Goal: Task Accomplishment & Management: Use online tool/utility

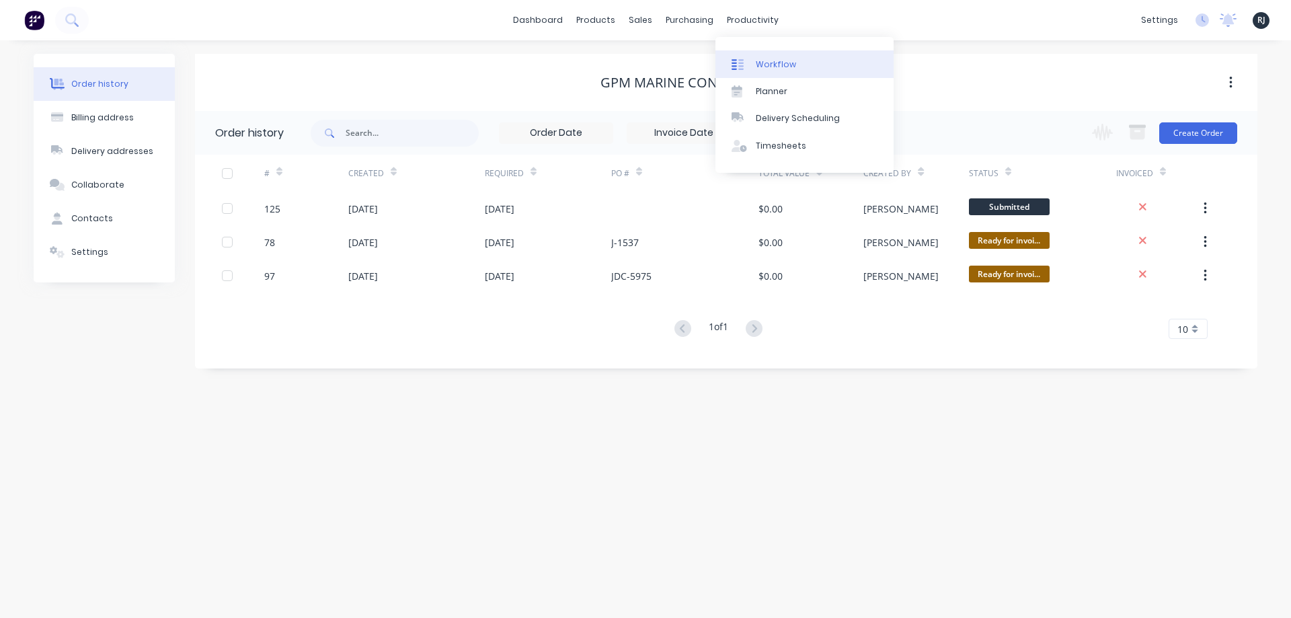
click at [755, 66] on link "Workflow" at bounding box center [805, 63] width 178 height 27
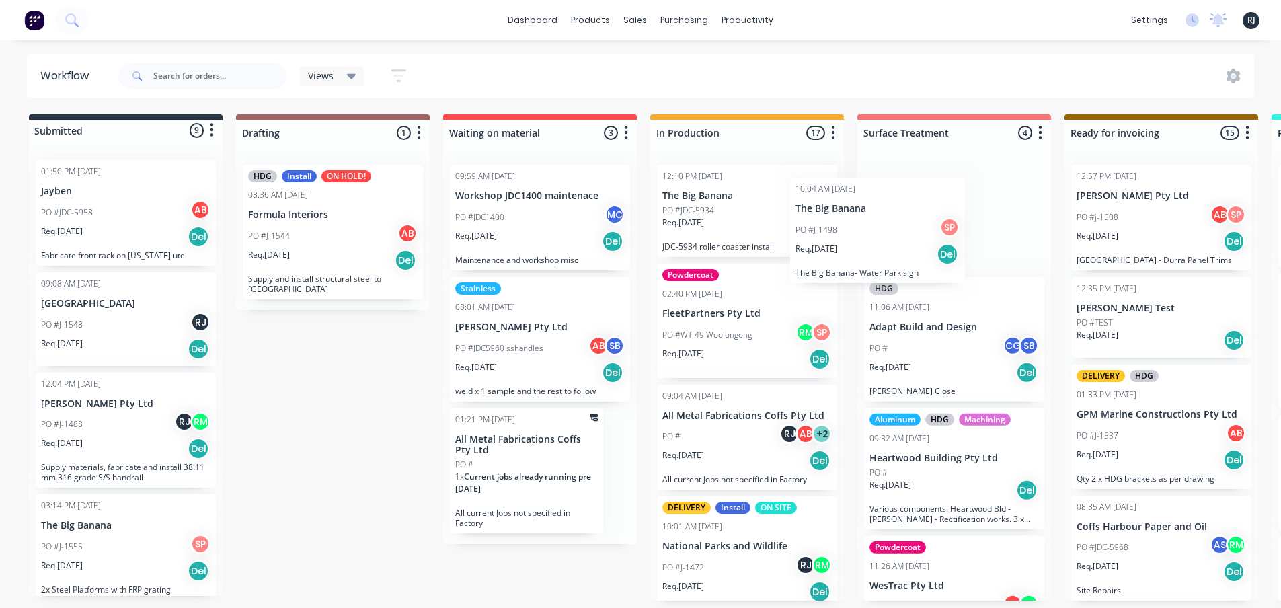
drag, startPoint x: 905, startPoint y: 223, endPoint x: 814, endPoint y: 238, distance: 92.8
click at [814, 238] on div "Submitted 9 Status colour #273444 hex #273444 Save Cancel Summaries Total order…" at bounding box center [1209, 357] width 2438 height 486
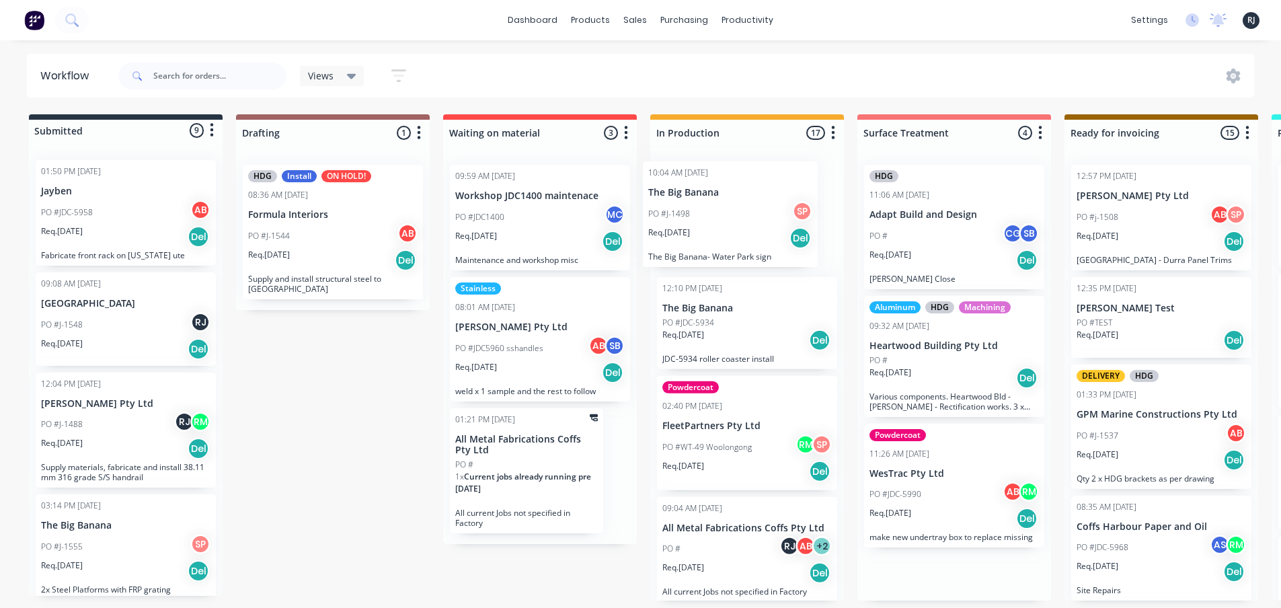
drag, startPoint x: 906, startPoint y: 224, endPoint x: 677, endPoint y: 221, distance: 228.7
click at [677, 221] on div "Submitted 9 Status colour #273444 hex #273444 Save Cancel Summaries Total order…" at bounding box center [1209, 357] width 2438 height 486
click at [754, 234] on div "Req. [DATE] Del" at bounding box center [747, 241] width 169 height 23
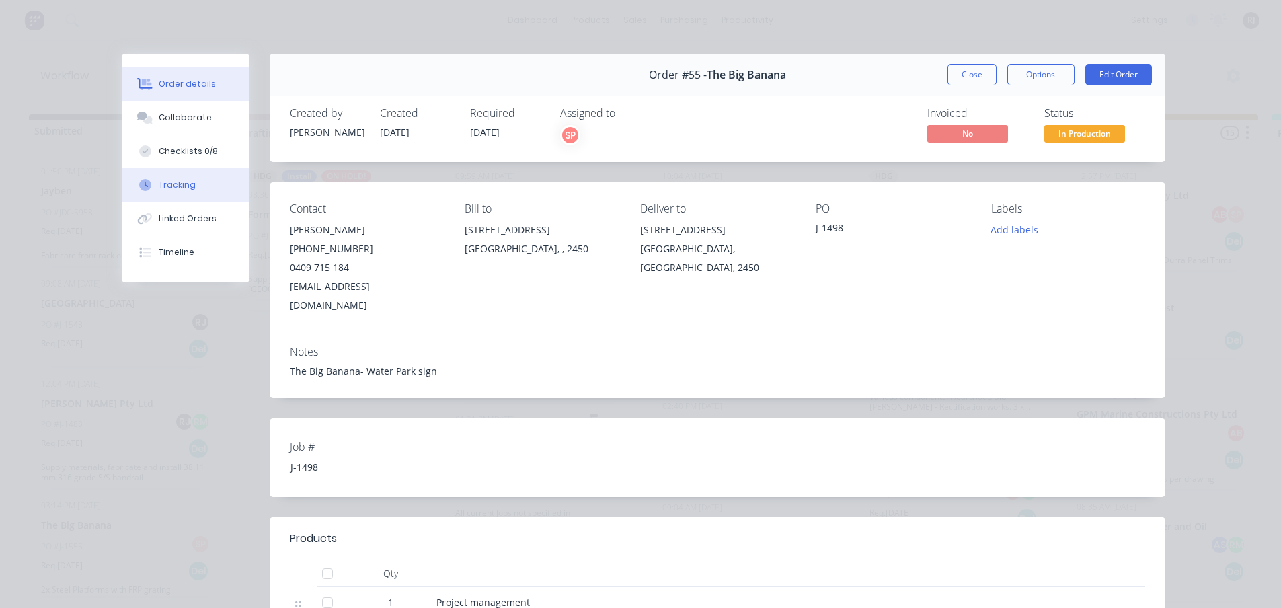
click at [195, 192] on button "Tracking" at bounding box center [186, 185] width 128 height 34
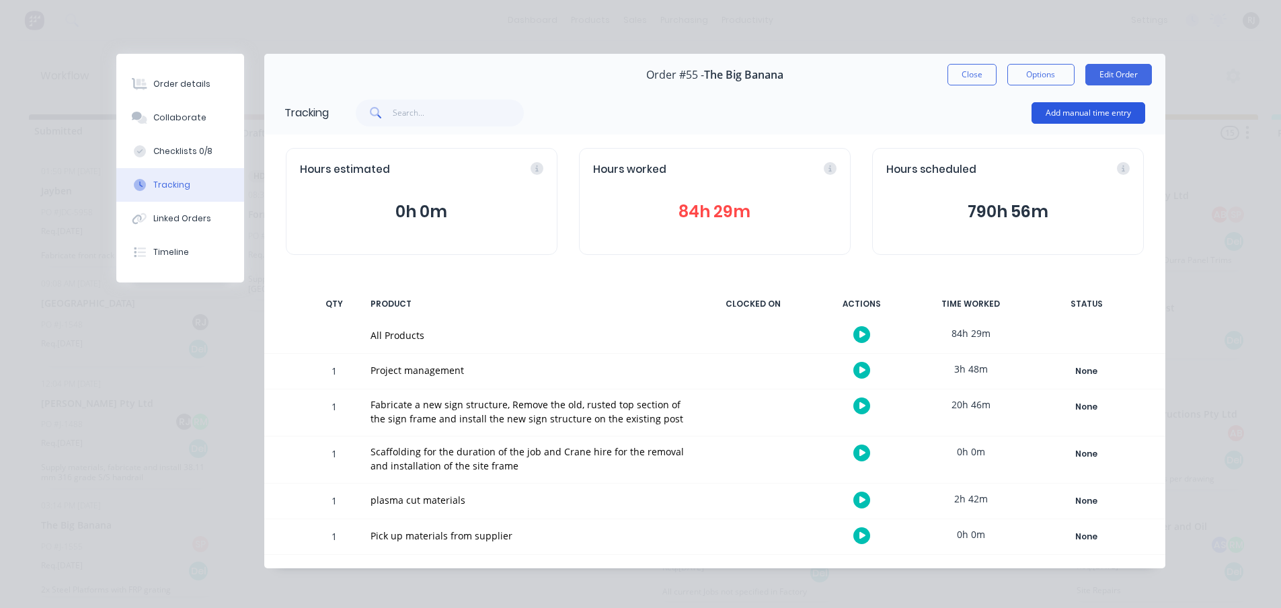
click at [1083, 119] on button "Add manual time entry" at bounding box center [1089, 113] width 114 height 22
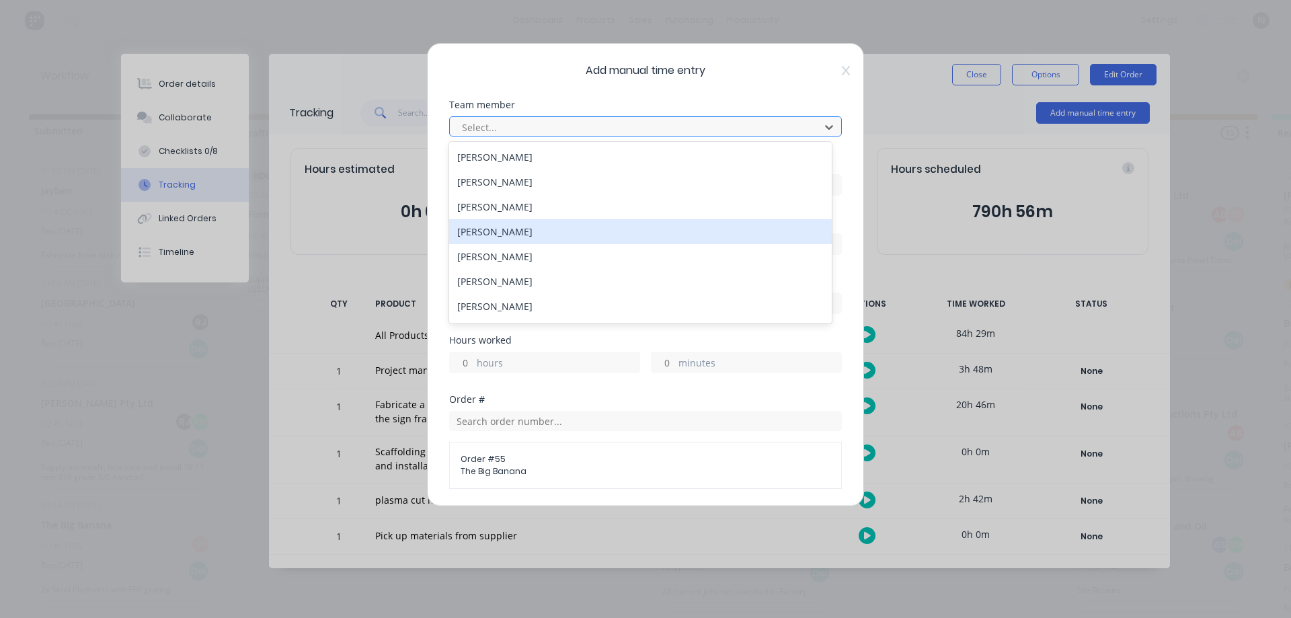
scroll to position [247, 0]
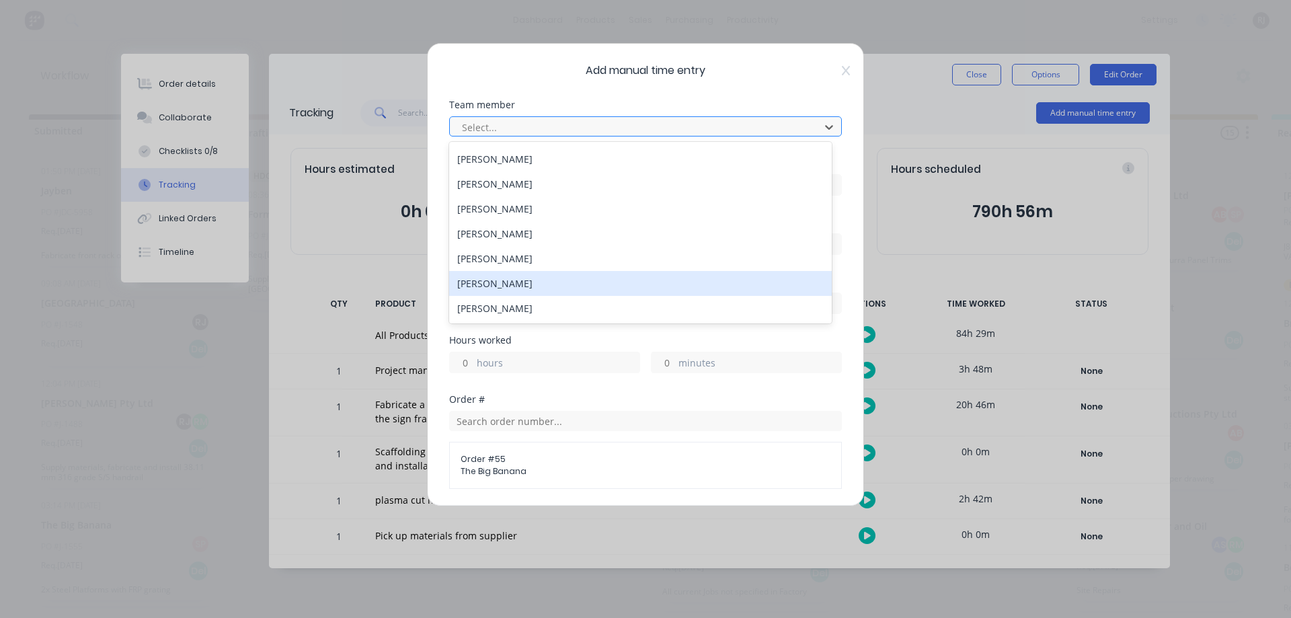
click at [492, 288] on div "[PERSON_NAME]" at bounding box center [640, 283] width 383 height 25
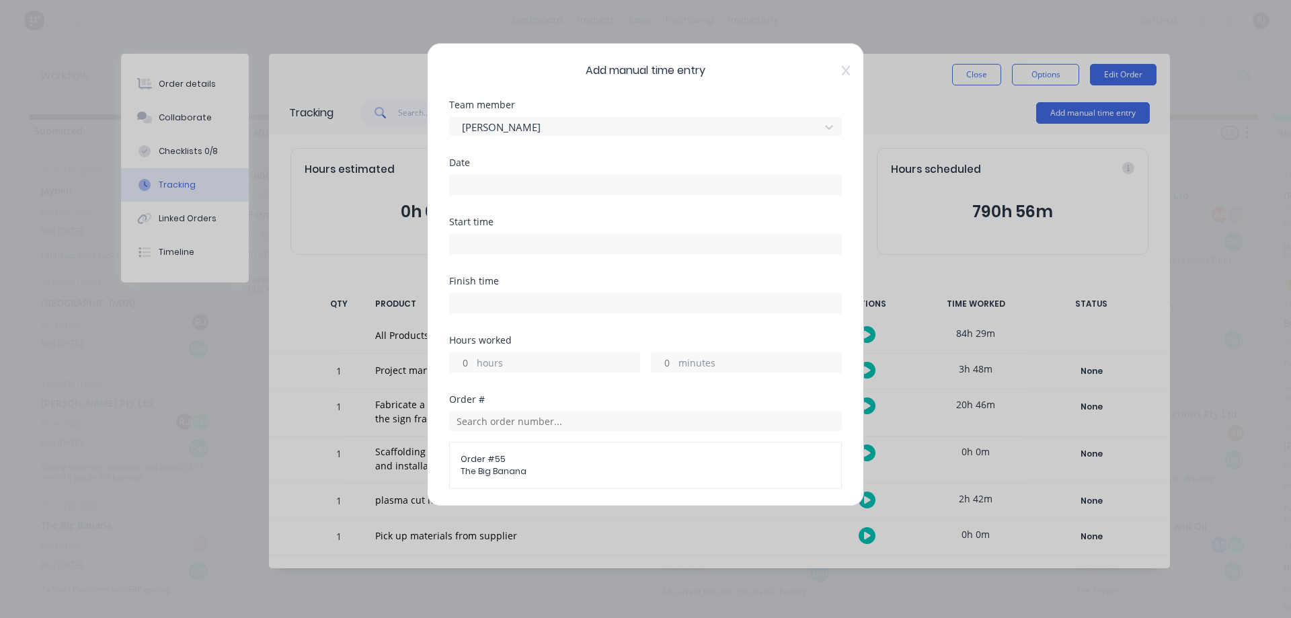
click at [515, 184] on input at bounding box center [645, 185] width 391 height 20
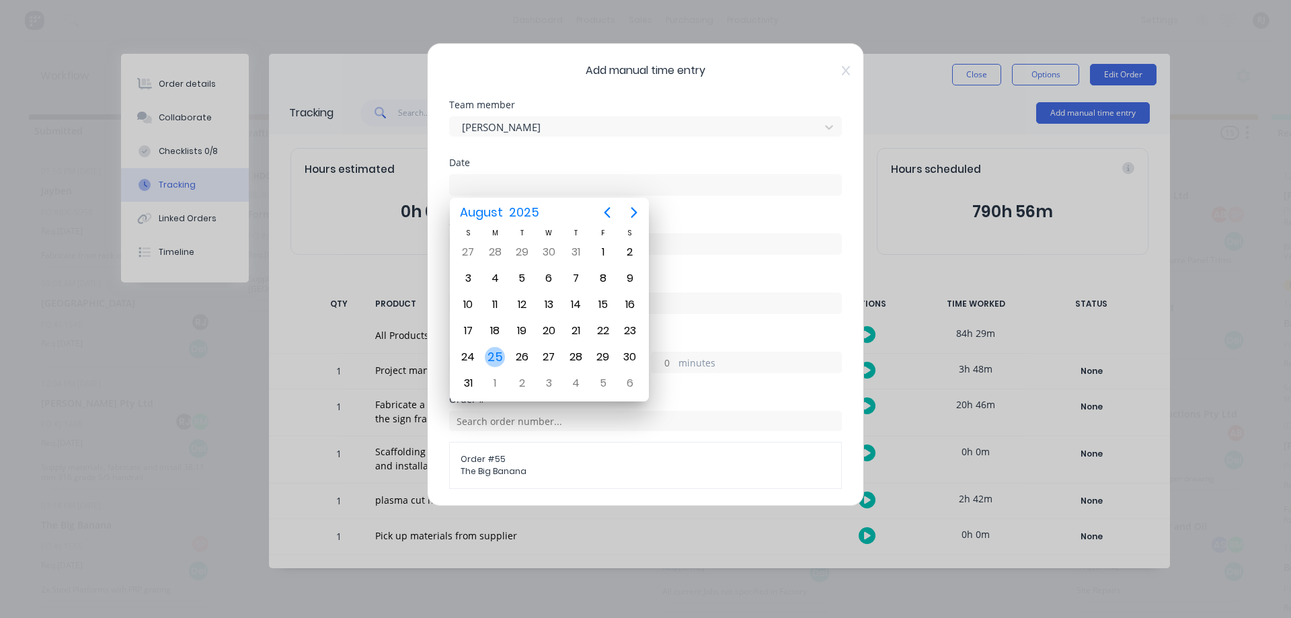
click at [503, 354] on div "25" at bounding box center [495, 357] width 20 height 20
type input "[DATE]"
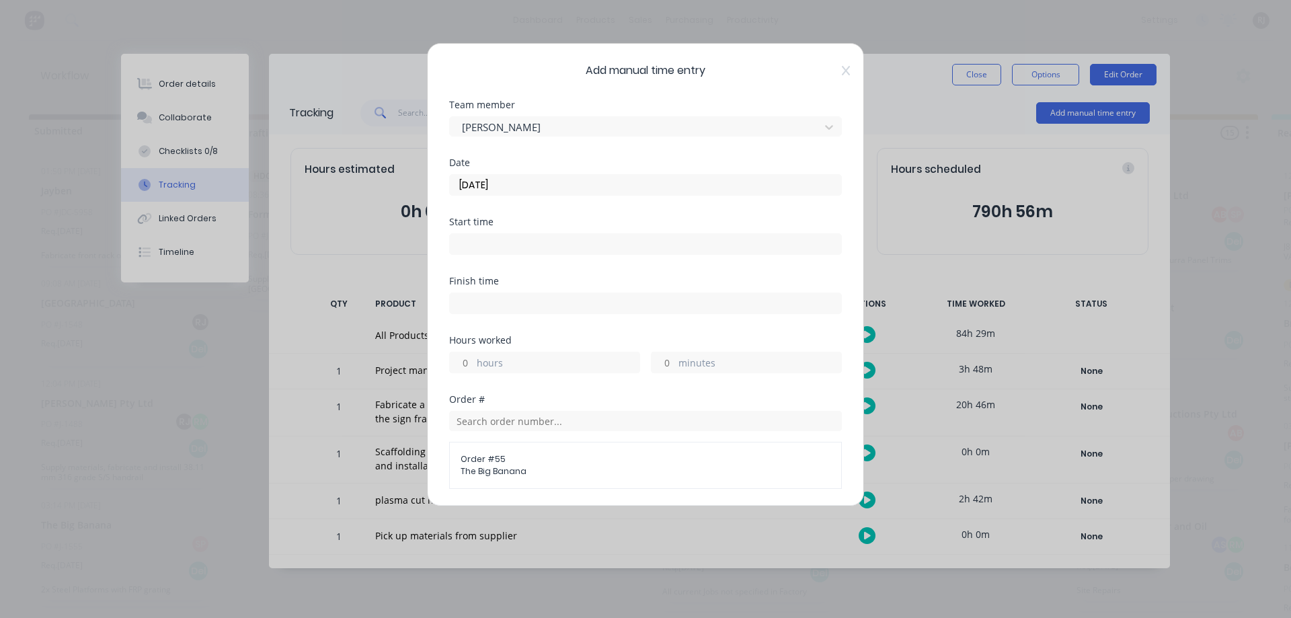
click at [504, 242] on input at bounding box center [645, 244] width 391 height 20
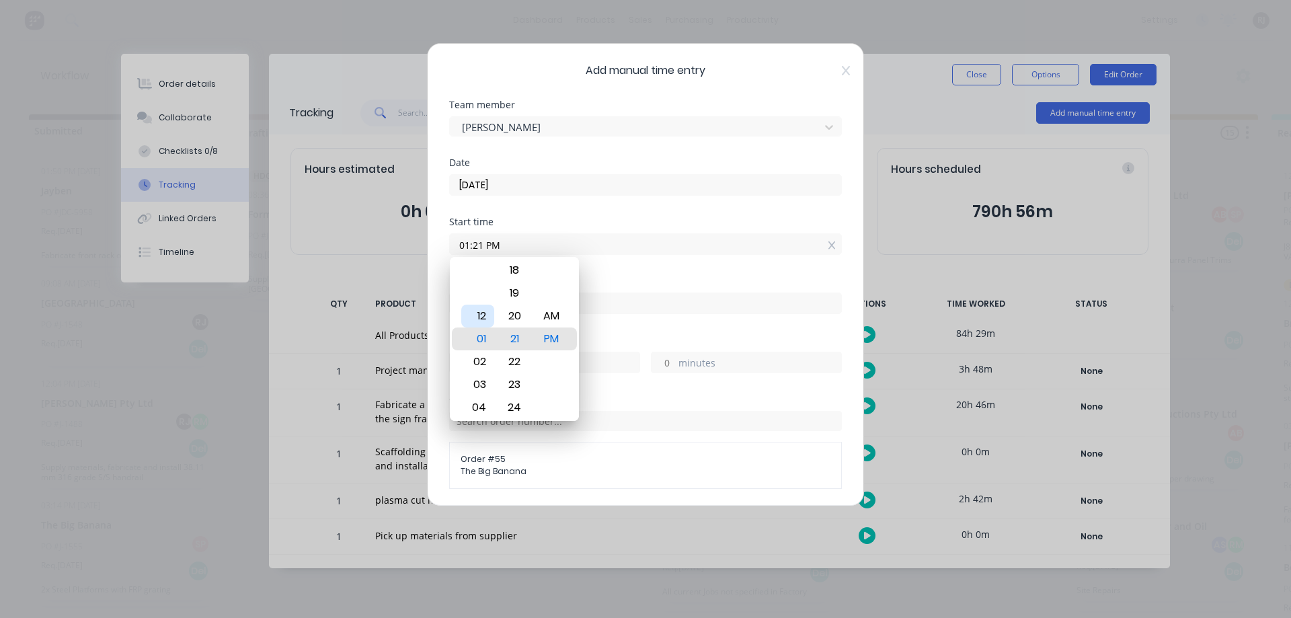
click at [481, 323] on div "12" at bounding box center [477, 316] width 33 height 23
type input "12:21 PM"
click at [554, 341] on div "PM" at bounding box center [551, 339] width 33 height 23
click at [619, 325] on div "Finish time" at bounding box center [645, 305] width 393 height 59
click at [619, 279] on div "Finish time" at bounding box center [645, 280] width 393 height 9
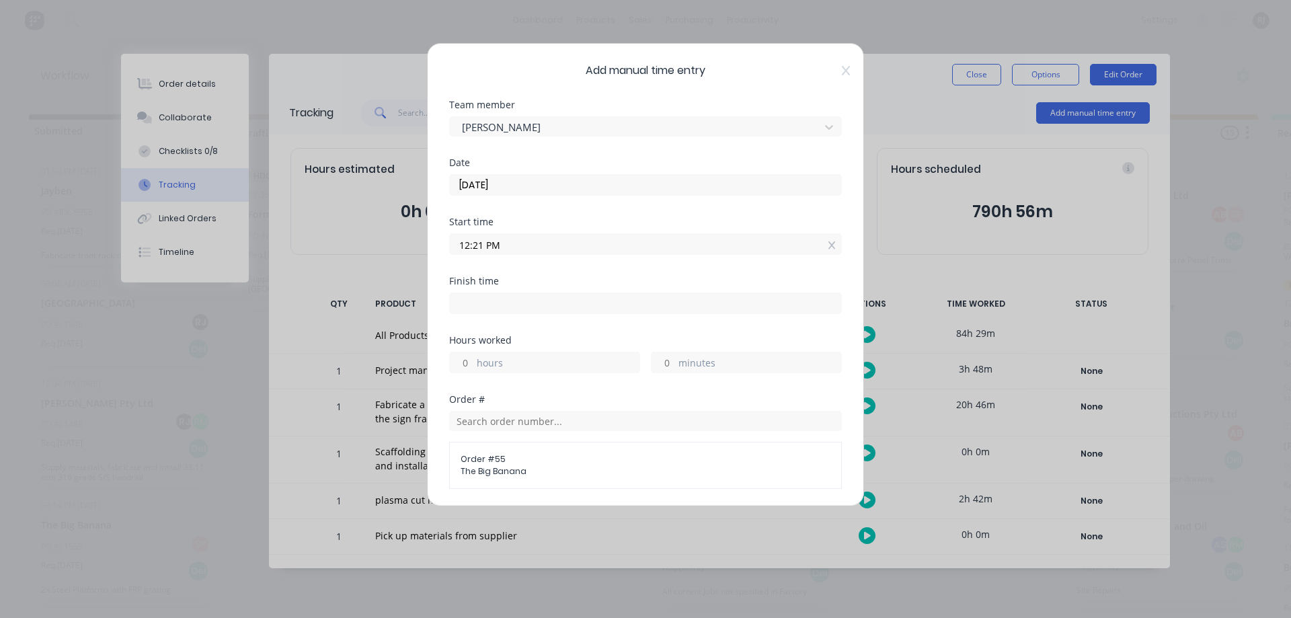
click at [545, 295] on input at bounding box center [645, 303] width 391 height 20
type input "01:21 PM"
type input "1"
type input "0"
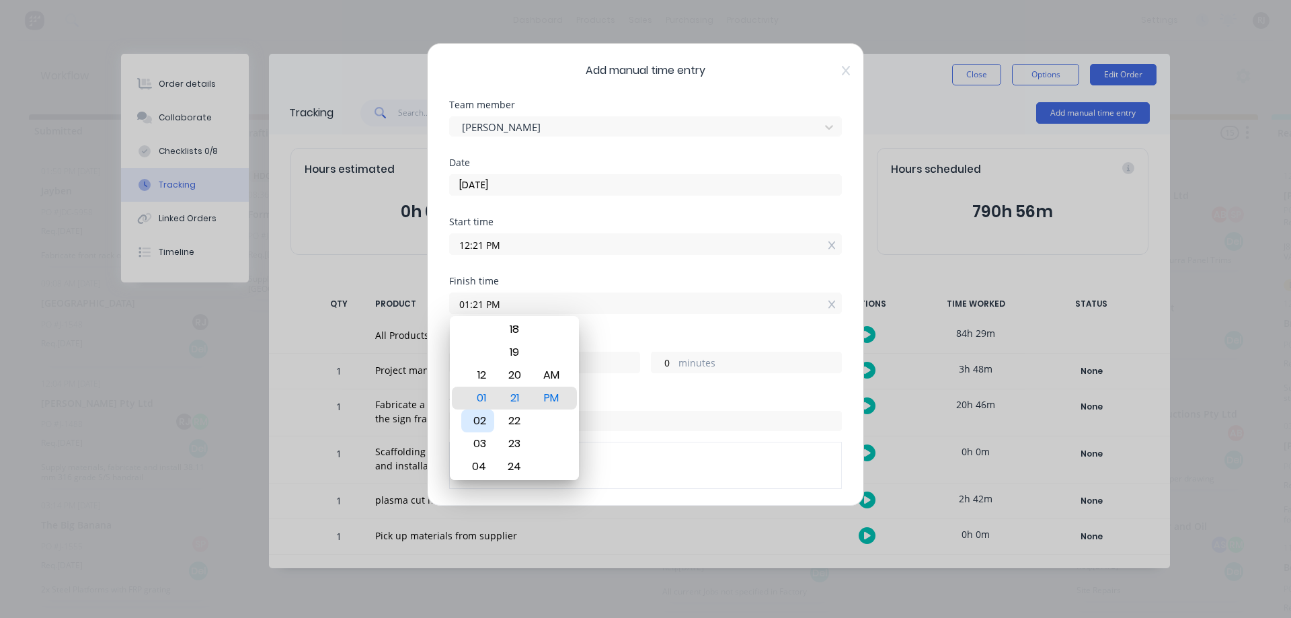
click at [485, 414] on div "02" at bounding box center [477, 421] width 33 height 23
type input "02:21 PM"
type input "2"
click at [652, 390] on div "Hours worked 2 hours 0 minutes" at bounding box center [645, 365] width 393 height 59
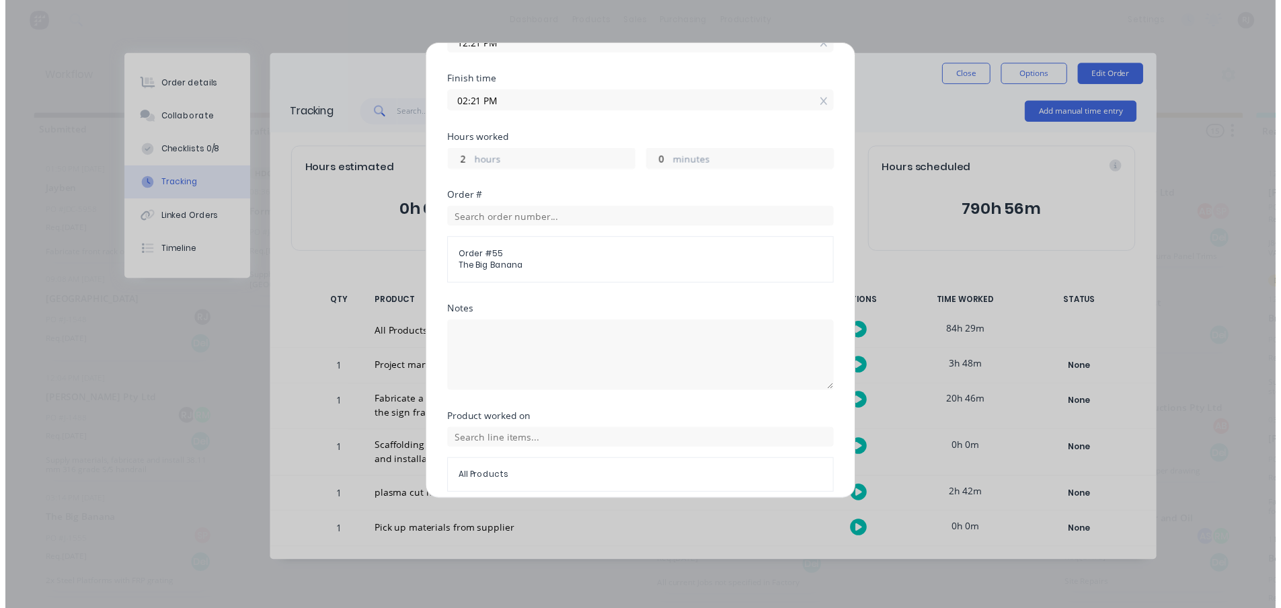
scroll to position [258, 0]
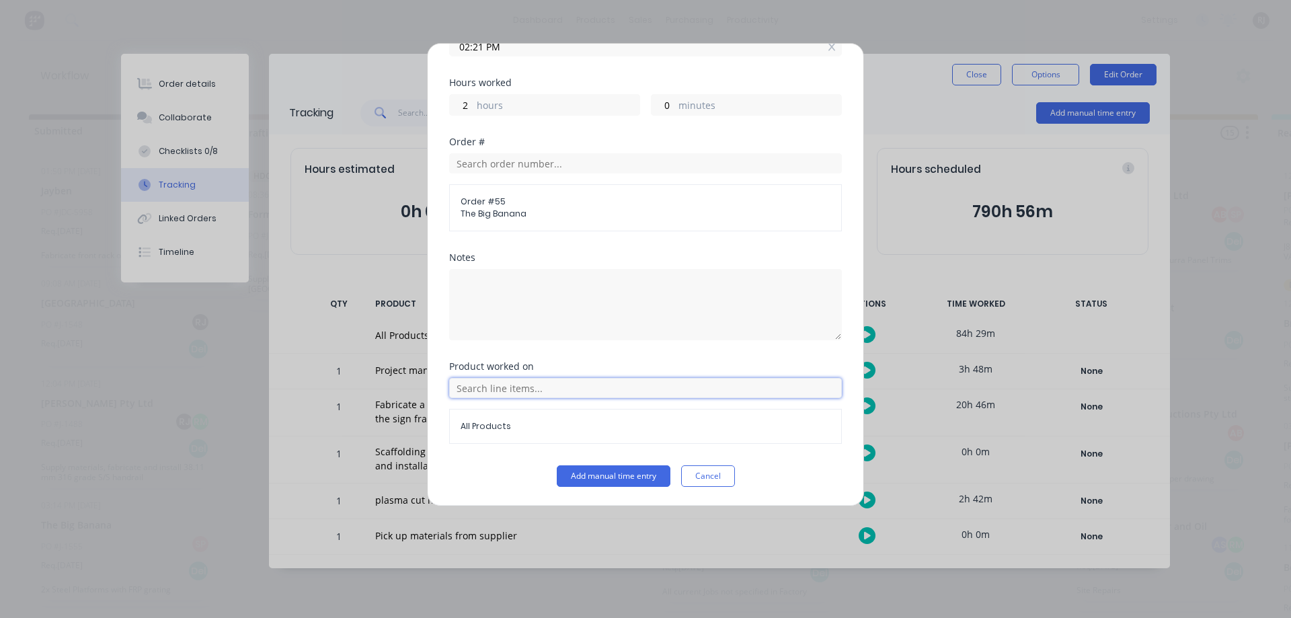
click at [634, 394] on input "text" at bounding box center [645, 388] width 393 height 20
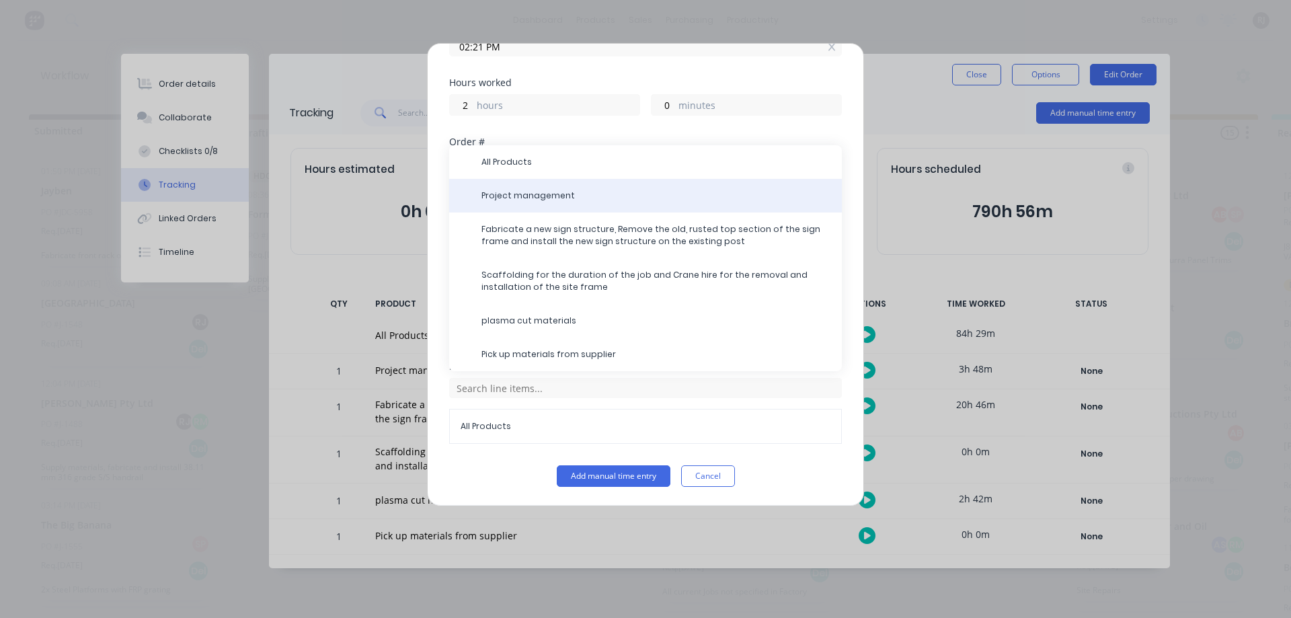
click at [535, 184] on div "Project management" at bounding box center [645, 196] width 393 height 34
click at [538, 198] on span "Project management" at bounding box center [657, 196] width 350 height 12
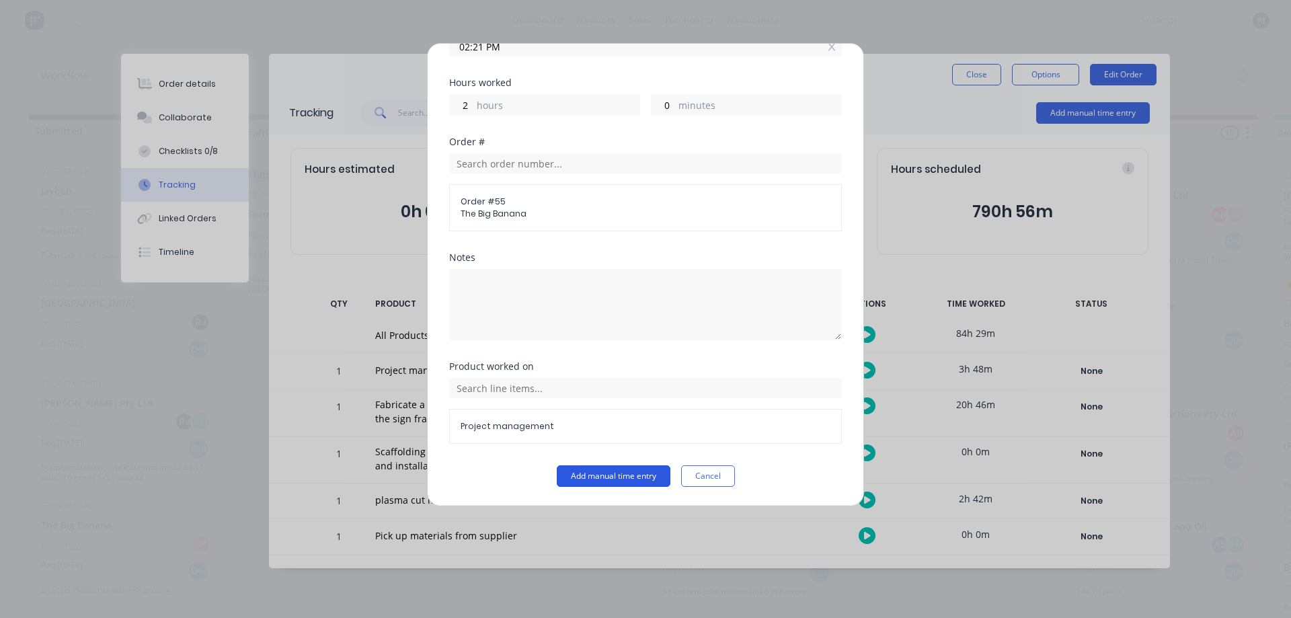
click at [577, 478] on button "Add manual time entry" at bounding box center [614, 476] width 114 height 22
